Goal: Task Accomplishment & Management: Manage account settings

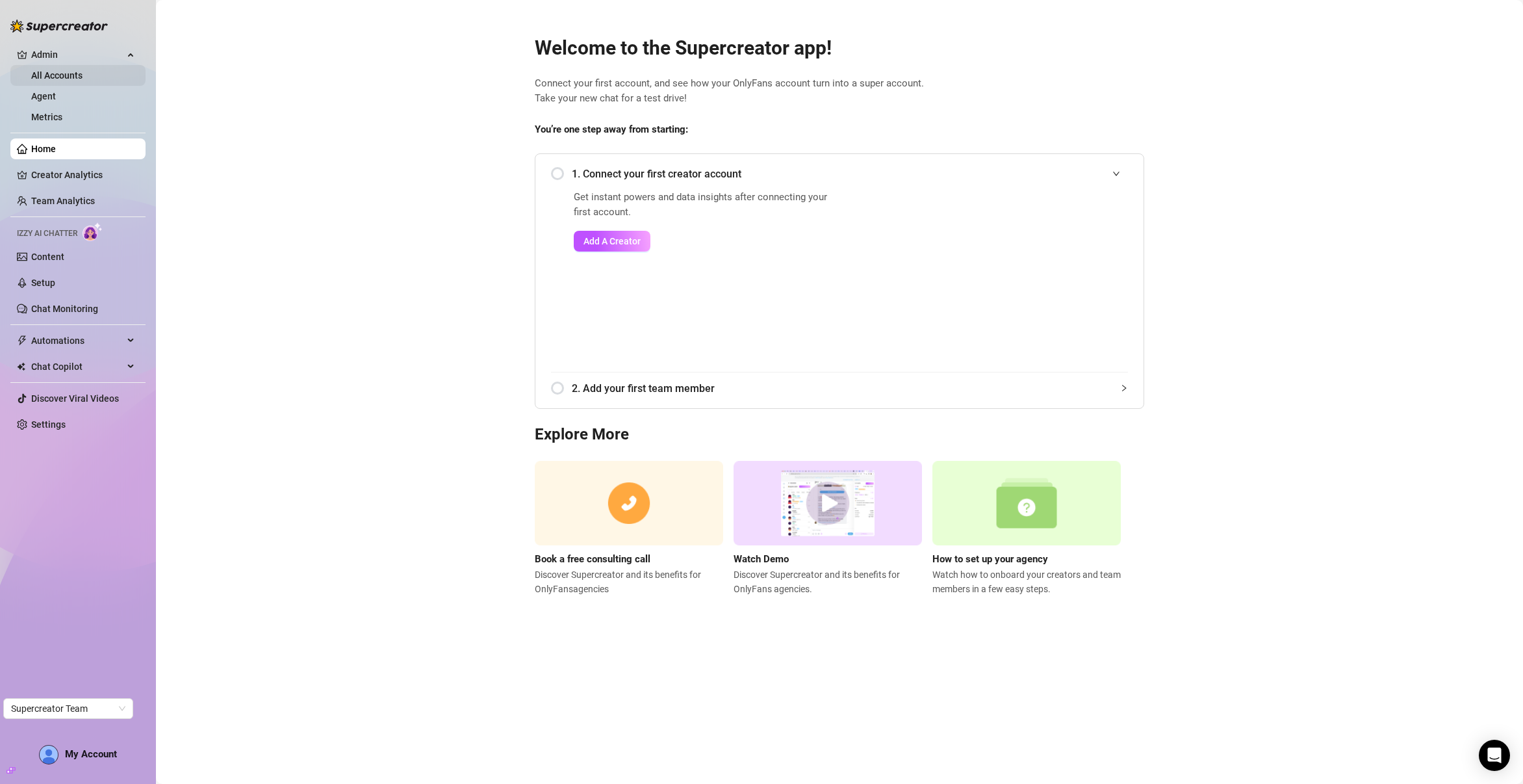
click at [82, 77] on link "All Accounts" at bounding box center [57, 75] width 52 height 10
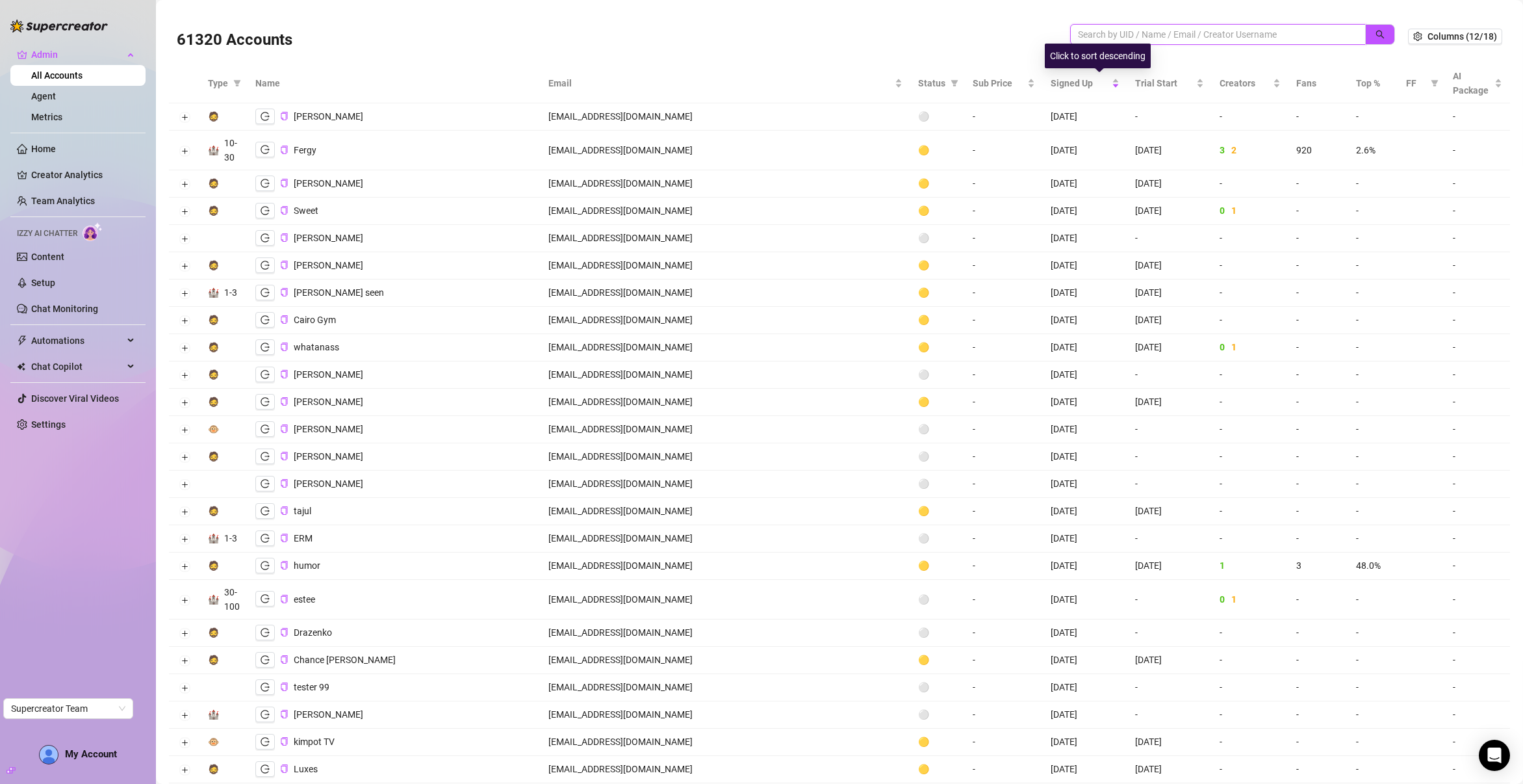
click at [1125, 39] on input "search" at bounding box center [1213, 34] width 270 height 14
paste input "G6uLCACYDDQPXY08wzFh0MSQkr03"
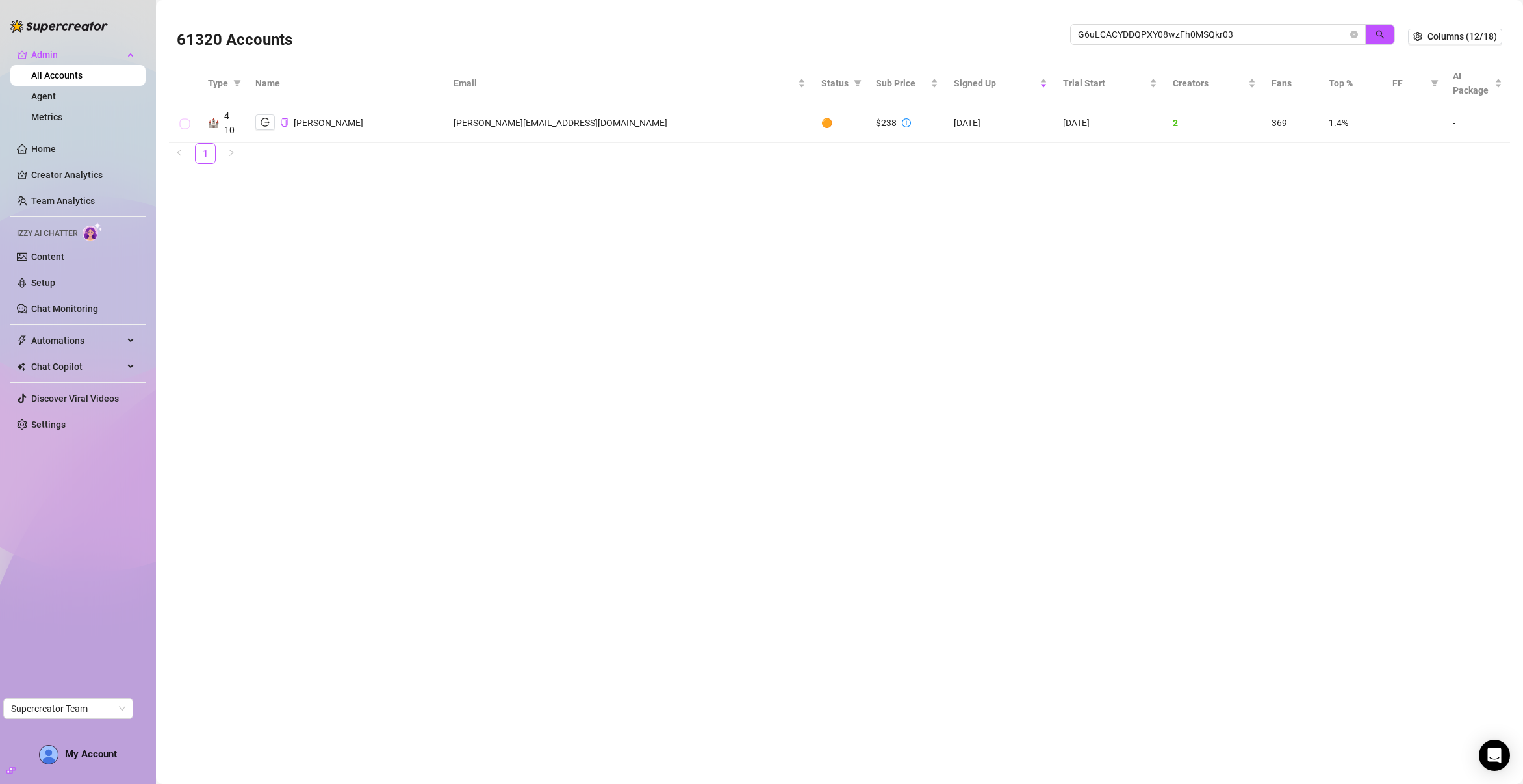
click at [182, 125] on button "Expand row" at bounding box center [184, 123] width 10 height 10
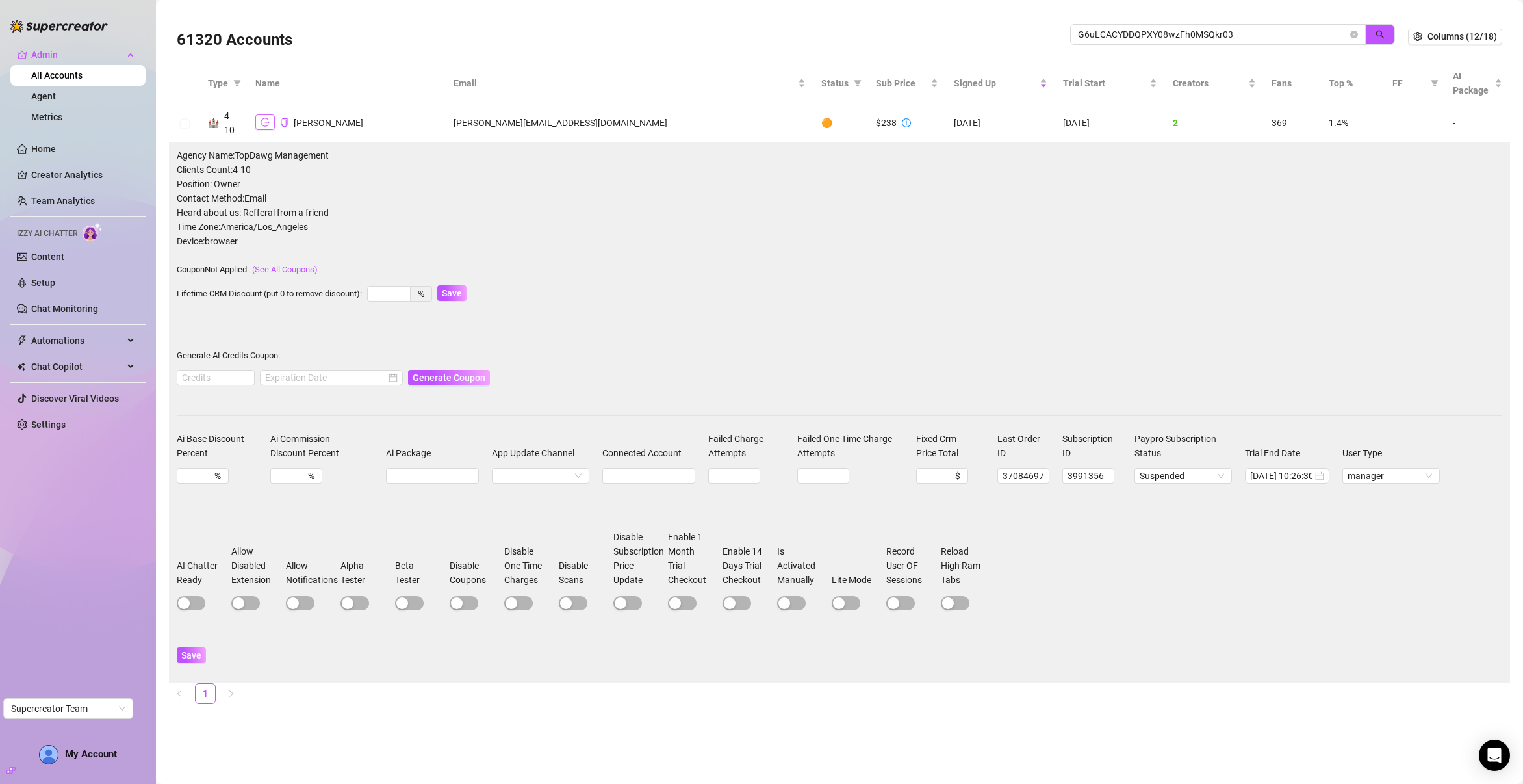
click at [266, 125] on icon "logout" at bounding box center [265, 122] width 9 height 9
drag, startPoint x: 412, startPoint y: 121, endPoint x: 497, endPoint y: 124, distance: 85.1
click at [497, 124] on tr "🏰 4-10 [PERSON_NAME] [PERSON_NAME][EMAIL_ADDRESS][DOMAIN_NAME] 🟠 $238 [DATE] [D…" at bounding box center [840, 123] width 1341 height 40
copy tr "[PERSON_NAME][EMAIL_ADDRESS][DOMAIN_NAME]"
drag, startPoint x: 1236, startPoint y: 37, endPoint x: 1067, endPoint y: 37, distance: 169.0
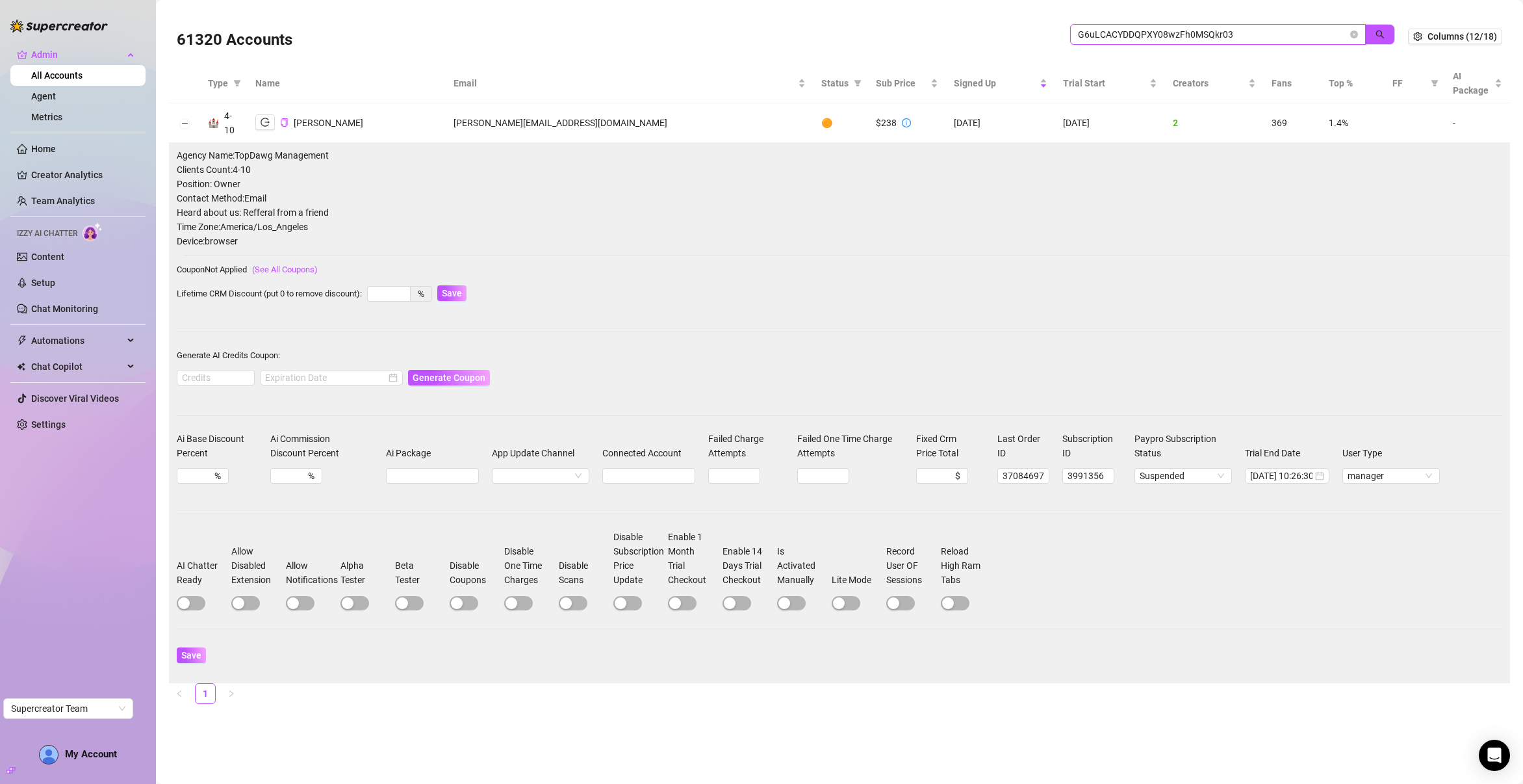
click at [1067, 37] on div "61320 Accounts G6uLCACYDDQPXY08wzFh0MSQkr03" at bounding box center [792, 36] width 1231 height 44
paste input "QMgQErdg5idB0togXgub1eP7Mfo1"
type input "QMgQErdg5idB0togXgub1eP7Mfo1"
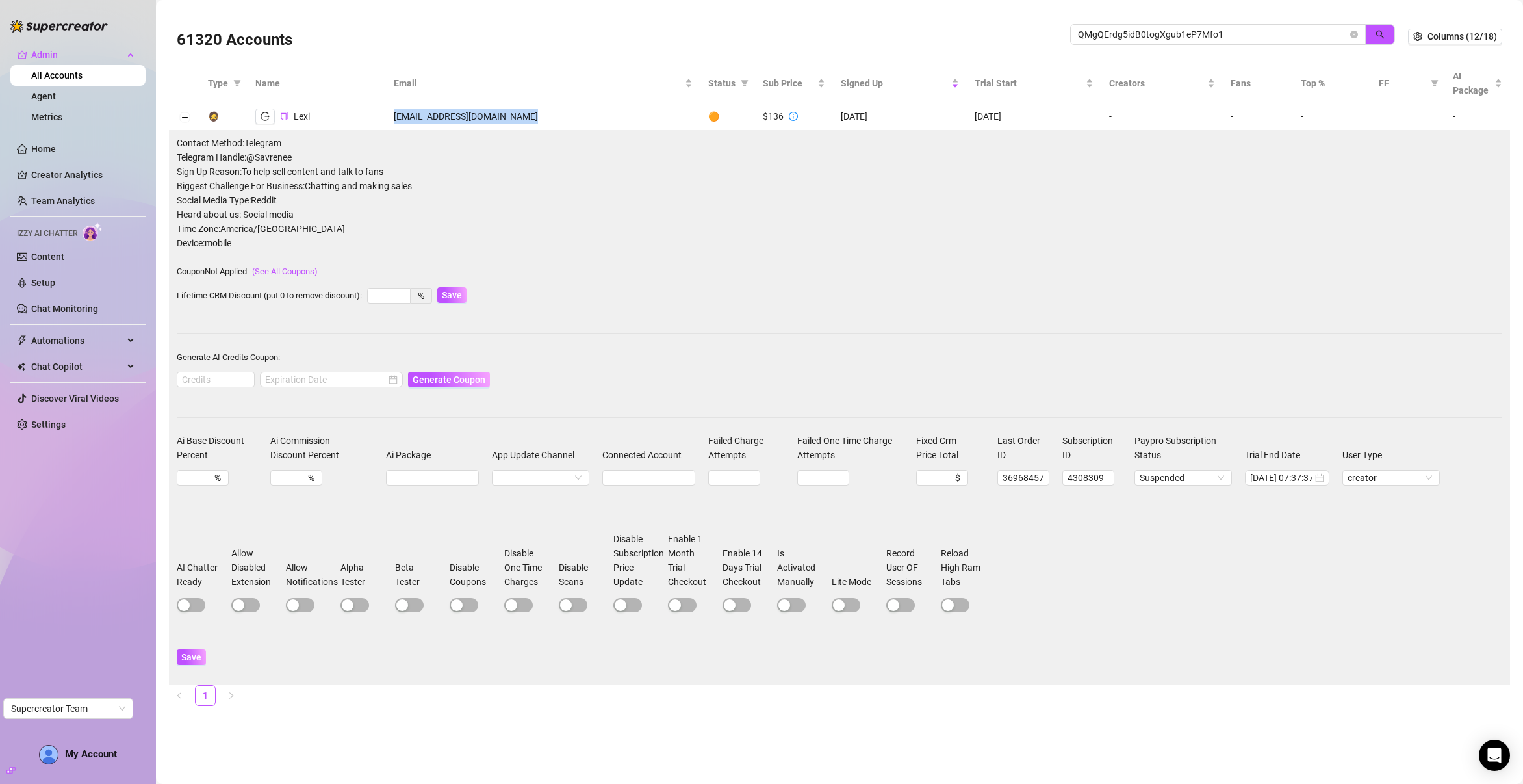
drag, startPoint x: 390, startPoint y: 116, endPoint x: 536, endPoint y: 118, distance: 146.0
click at [536, 118] on td "[EMAIL_ADDRESS][DOMAIN_NAME]" at bounding box center [542, 117] width 314 height 27
copy td "[EMAIL_ADDRESS][DOMAIN_NAME]"
